Goal: Ask a question

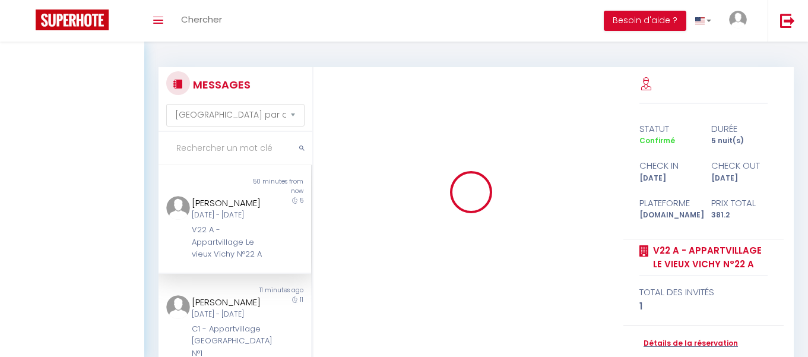
select select "message"
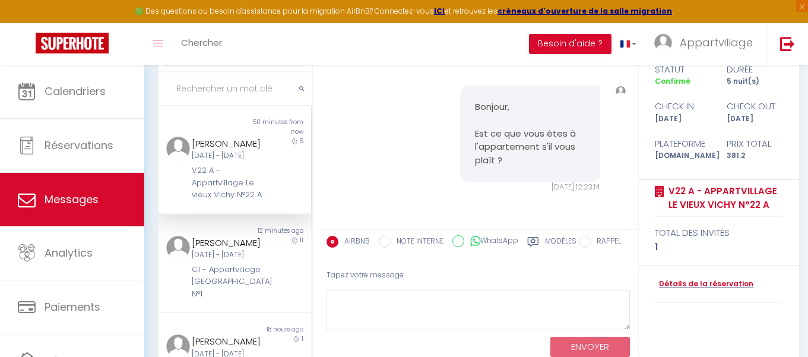
scroll to position [127, 0]
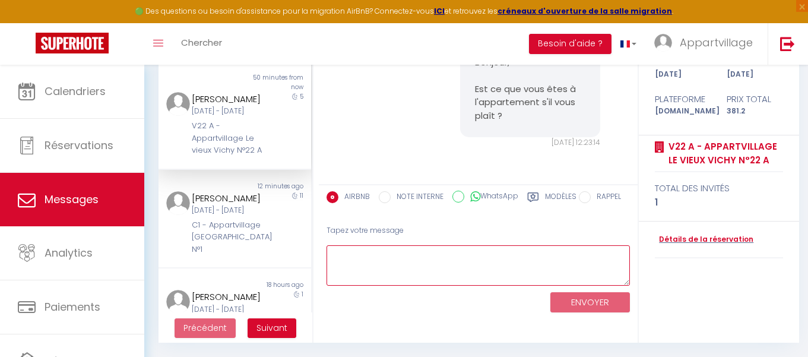
click at [375, 270] on textarea at bounding box center [479, 265] width 304 height 41
type textarea "E"
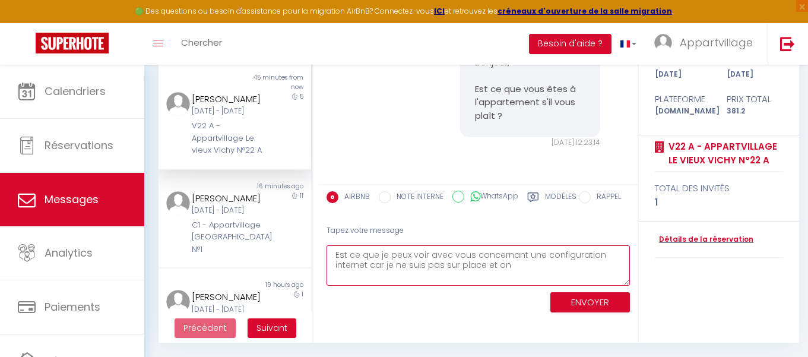
type textarea "Est ce que je peux voir avec vous concernant une configuration internet car je …"
click at [516, 268] on textarea "Est ce que je peux voir avec vous concernant une configuration internet car je …" at bounding box center [479, 265] width 304 height 41
drag, startPoint x: 516, startPoint y: 268, endPoint x: 400, endPoint y: 238, distance: 119.3
click at [400, 238] on div "Tapez votre message Est ce que je peux voir avec vous concernant une configurat…" at bounding box center [478, 266] width 319 height 101
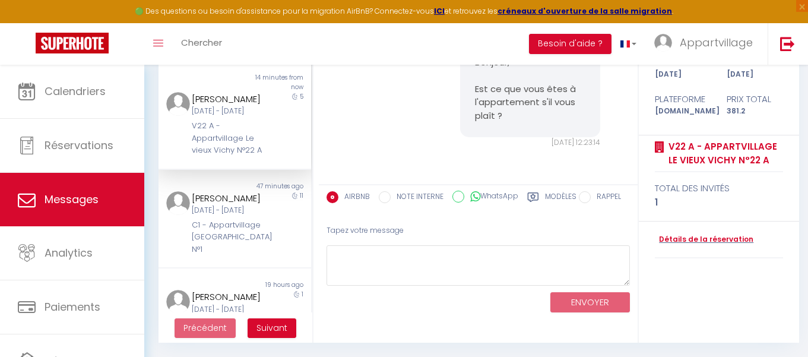
click at [400, 238] on div "Tapez votre message" at bounding box center [479, 230] width 304 height 29
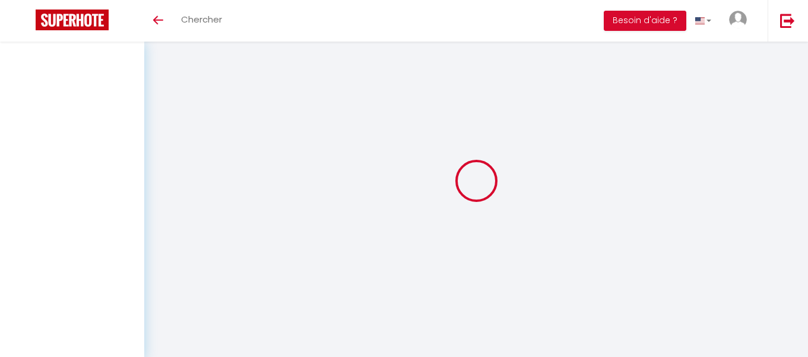
select select "message"
